Goal: Information Seeking & Learning: Learn about a topic

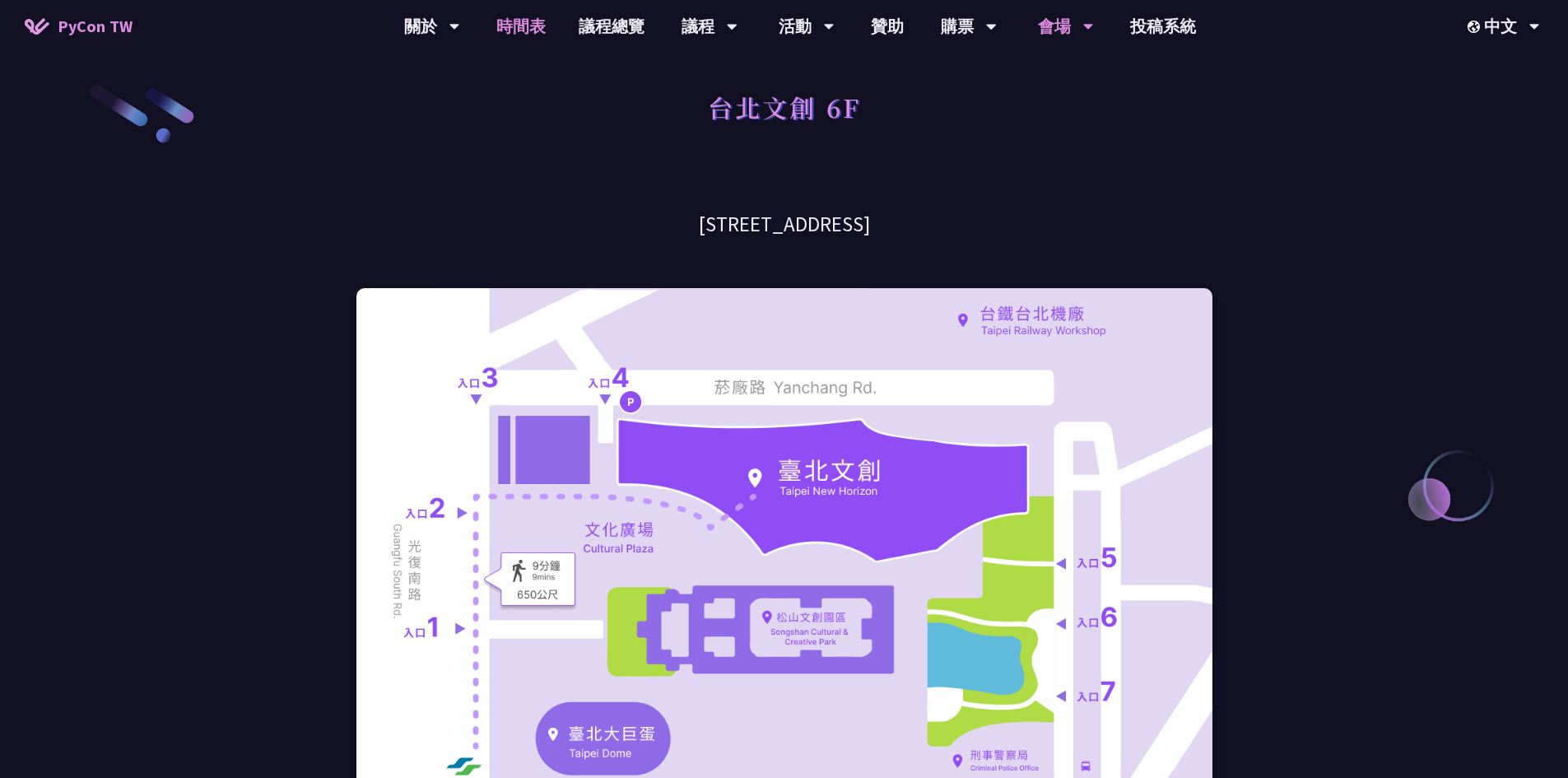
click at [533, 37] on link "時間表" at bounding box center [521, 26] width 83 height 52
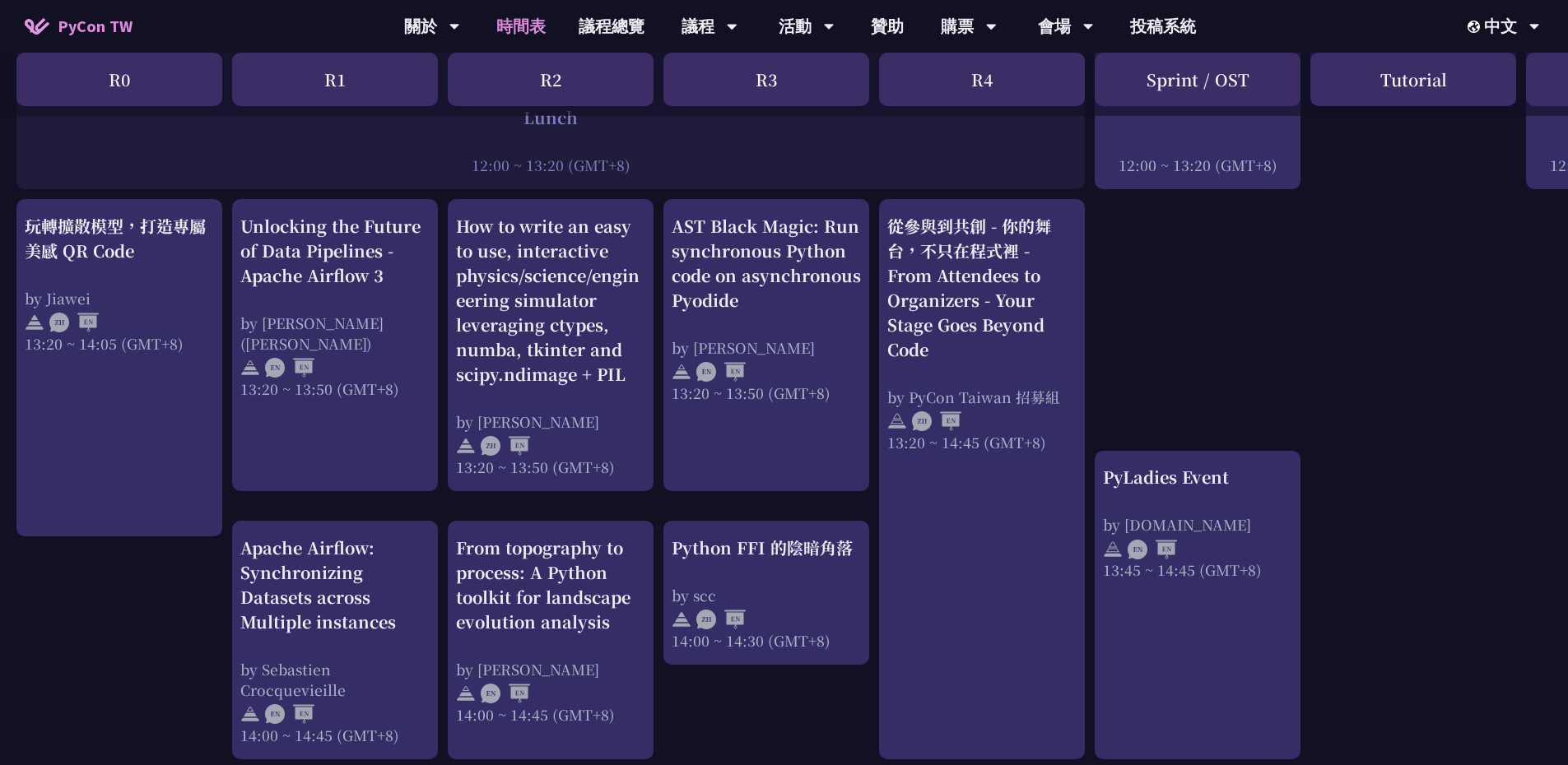
scroll to position [1316, 0]
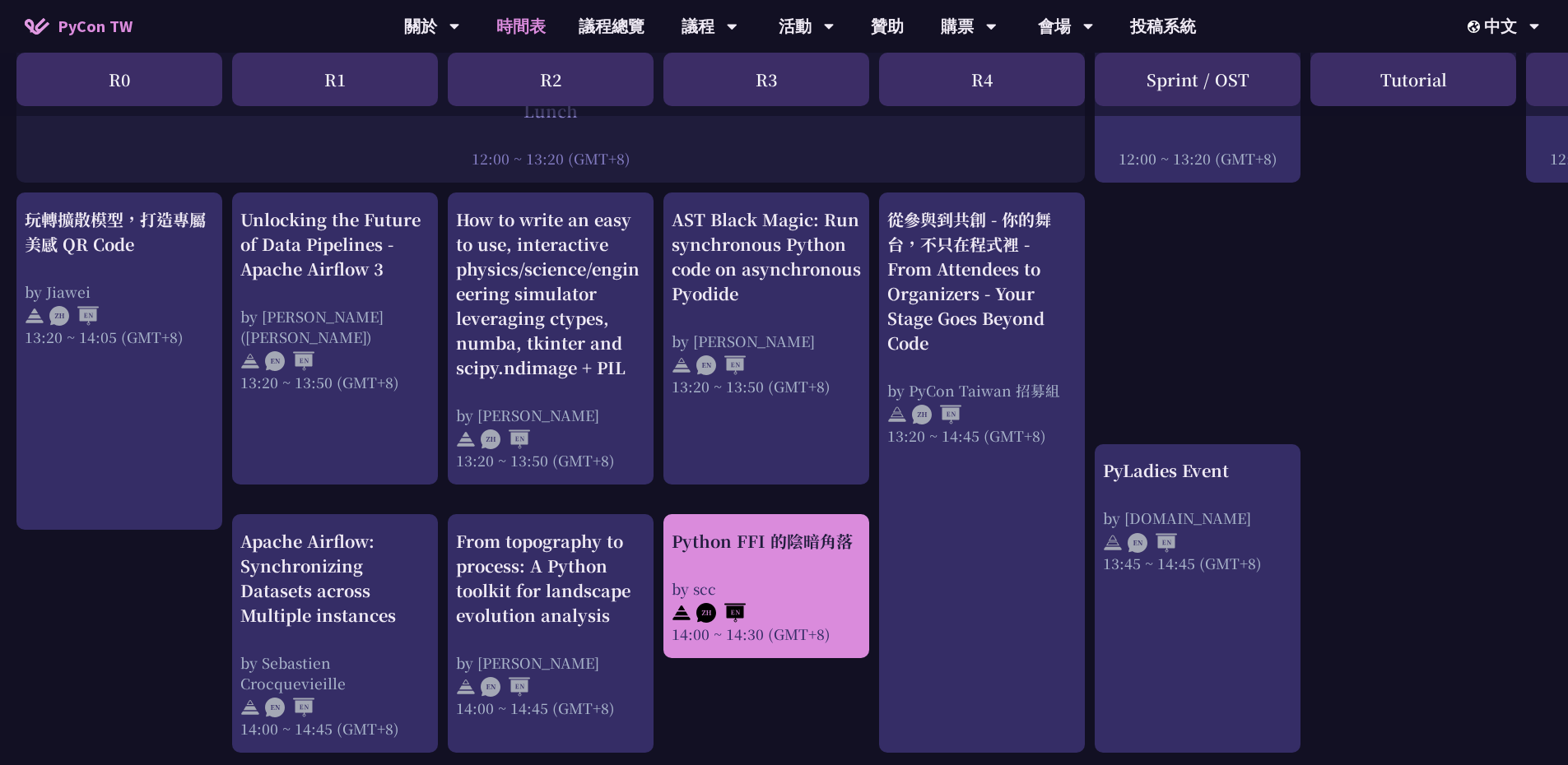
click at [772, 573] on div "Python FFI 的陰暗角落 by scc 14:00 ~ 14:30 (GMT+8)" at bounding box center [766, 586] width 190 height 115
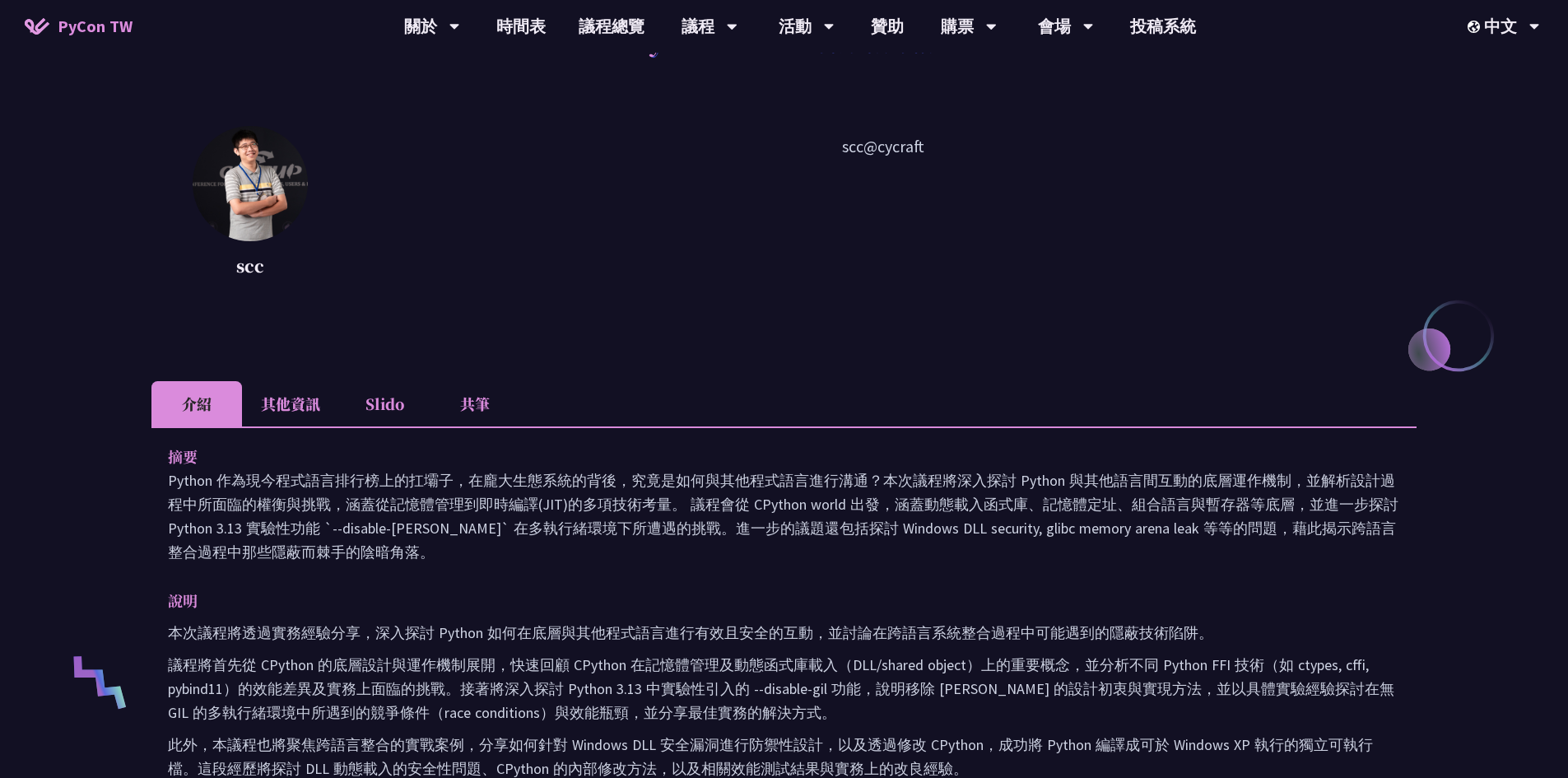
scroll to position [164, 0]
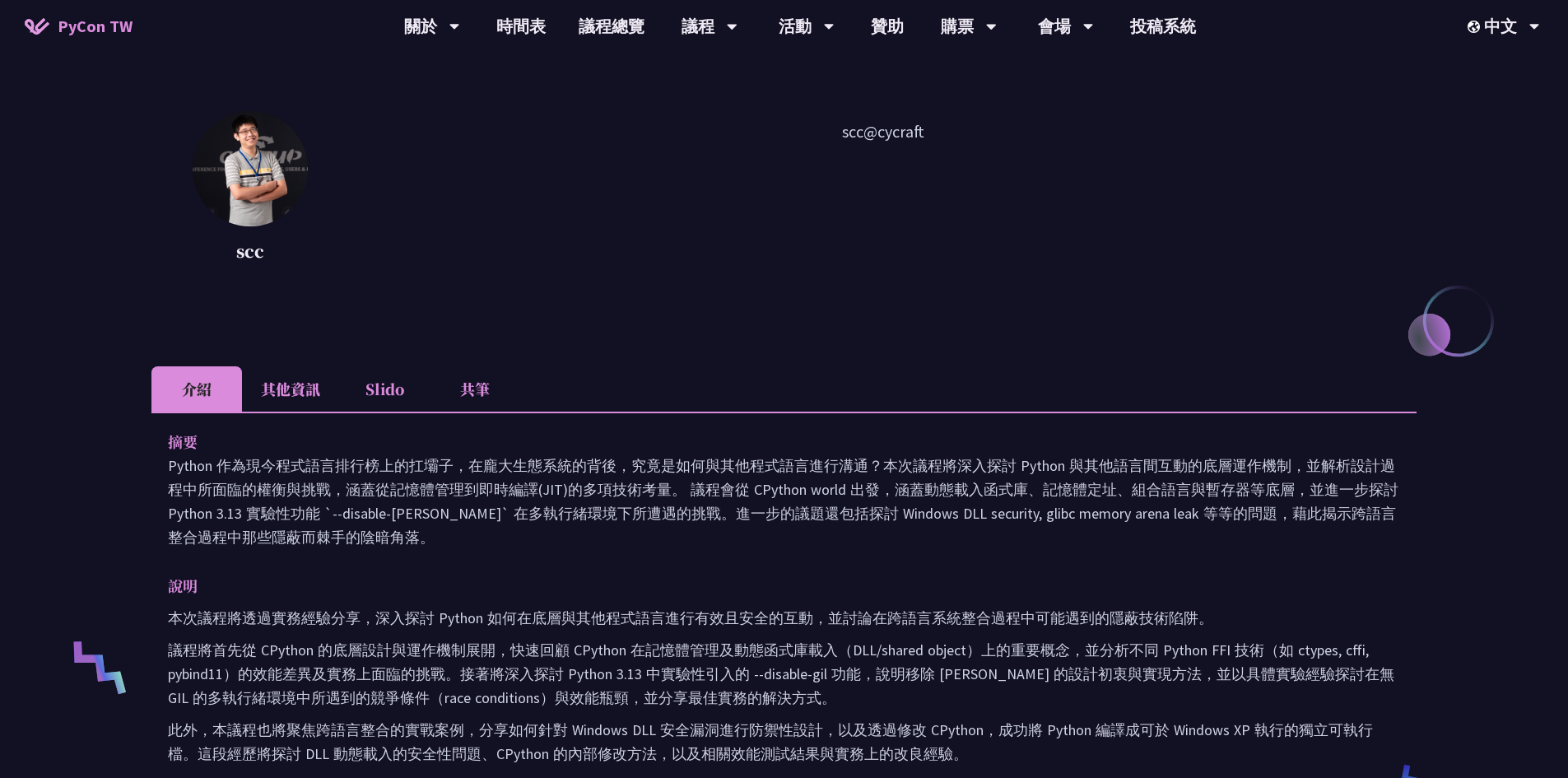
click at [314, 400] on li "其他資訊" at bounding box center [290, 389] width 97 height 46
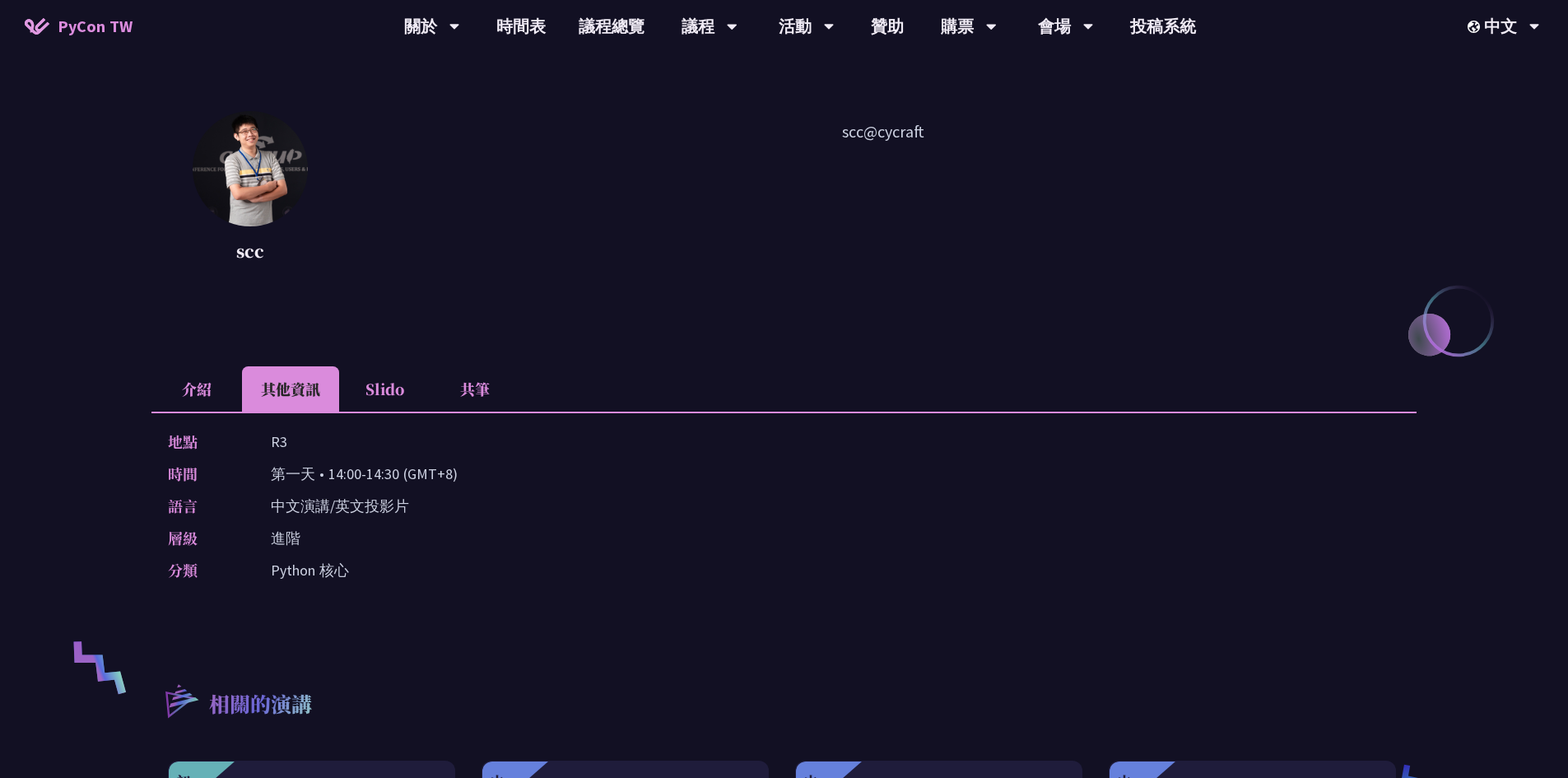
click at [378, 389] on li "Slido" at bounding box center [384, 389] width 90 height 46
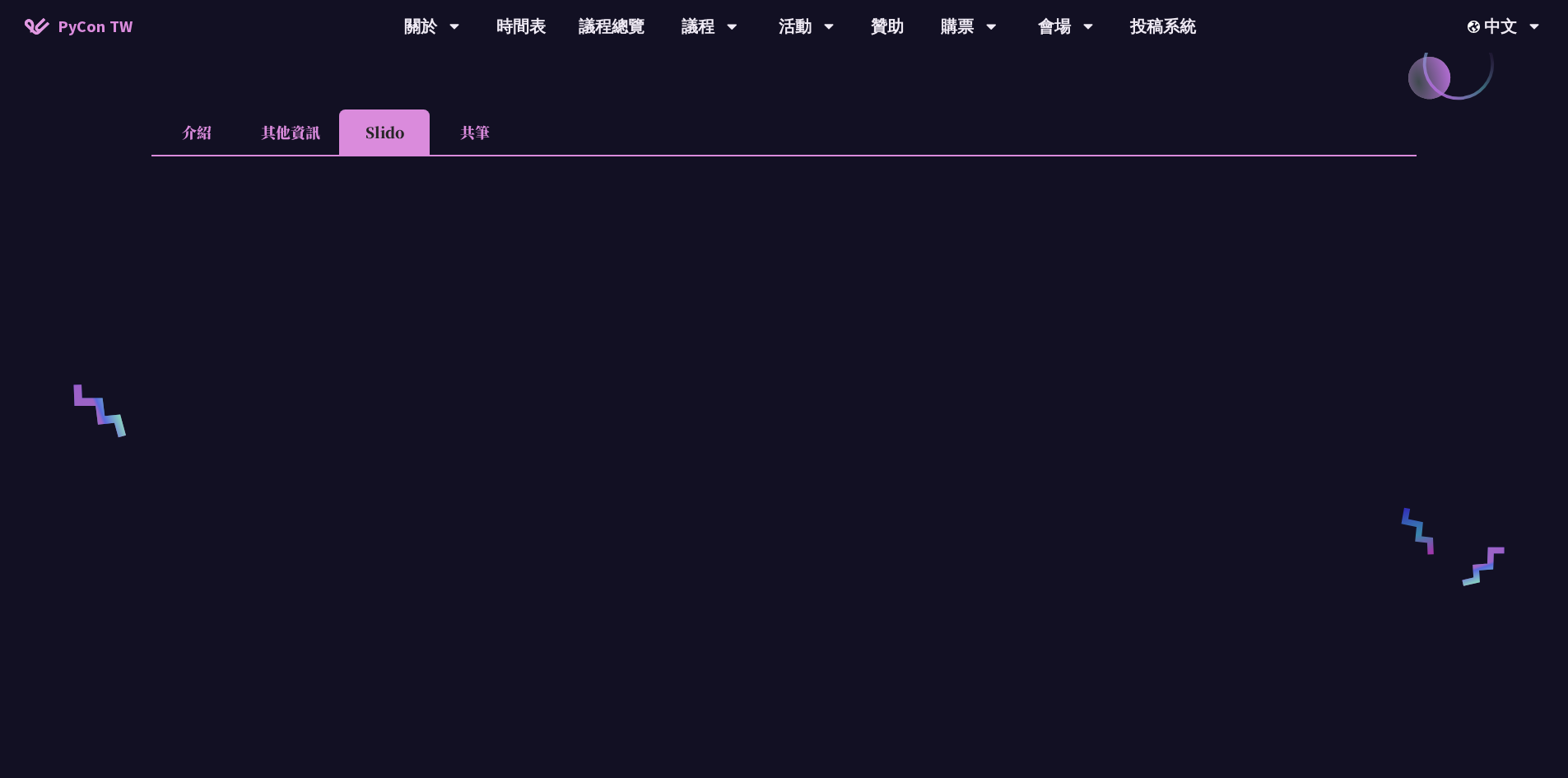
scroll to position [411, 0]
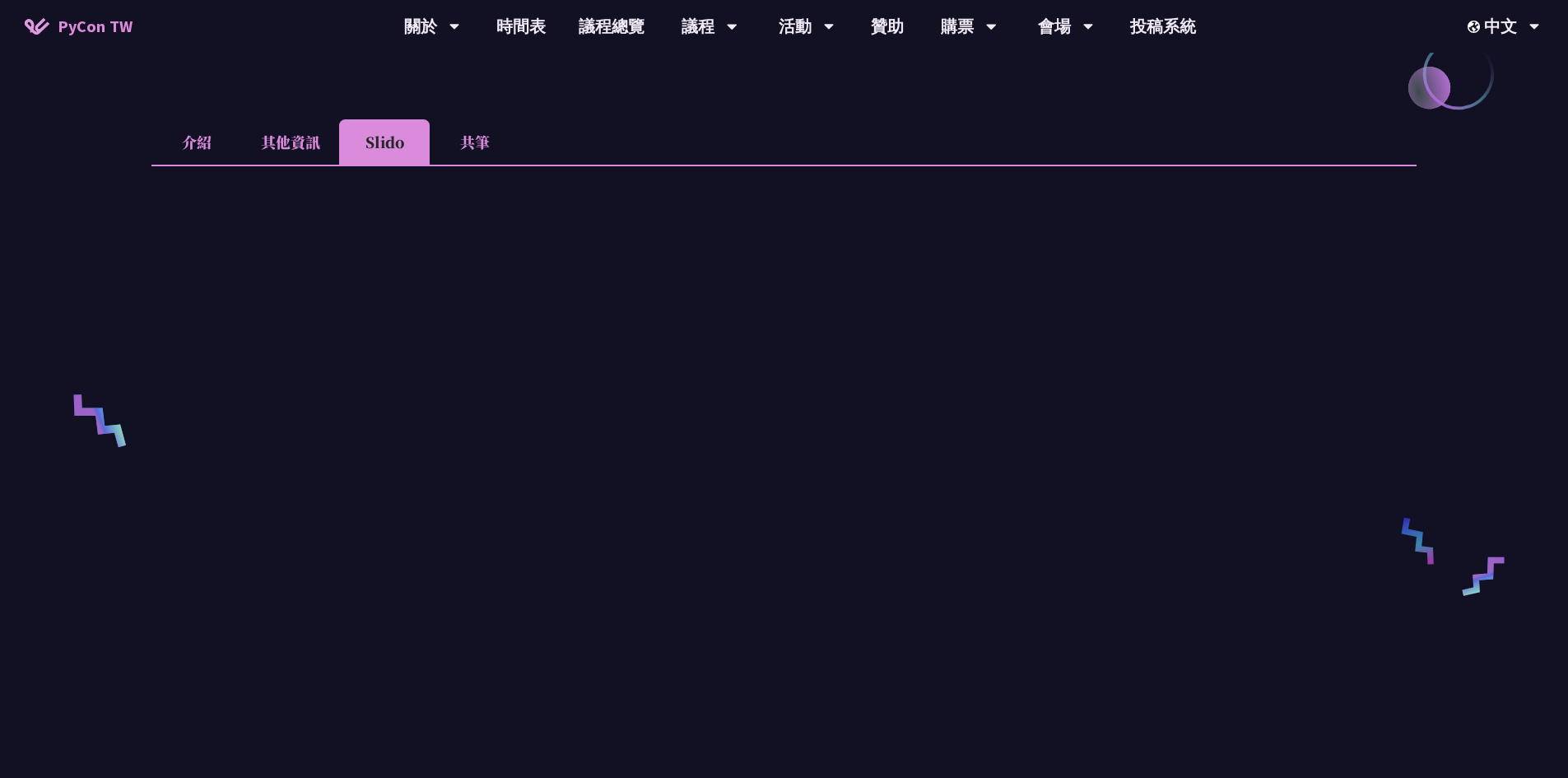
click at [473, 147] on li "共筆" at bounding box center [475, 142] width 90 height 46
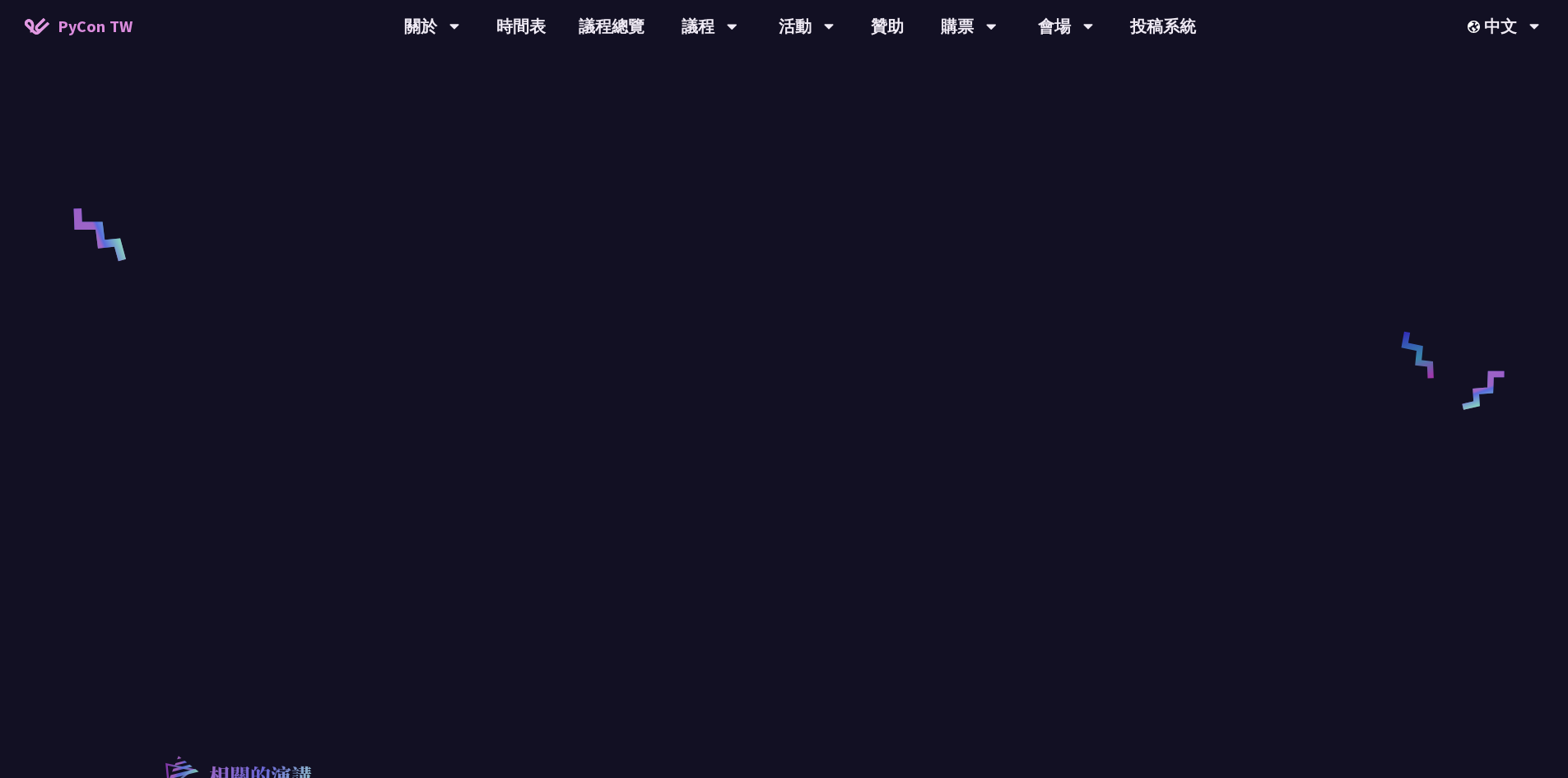
scroll to position [658, 0]
